Goal: Information Seeking & Learning: Learn about a topic

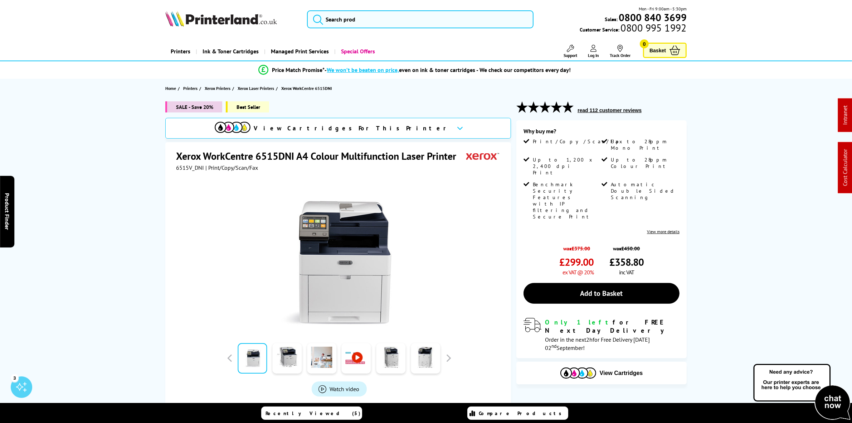
drag, startPoint x: 396, startPoint y: 42, endPoint x: 398, endPoint y: 29, distance: 13.5
click at [396, 39] on header "Mon - Fri 9:00am - 5:30pm Sales: 0800 840 3699 Customer Service: 0800 995 1992" at bounding box center [426, 30] width 852 height 61
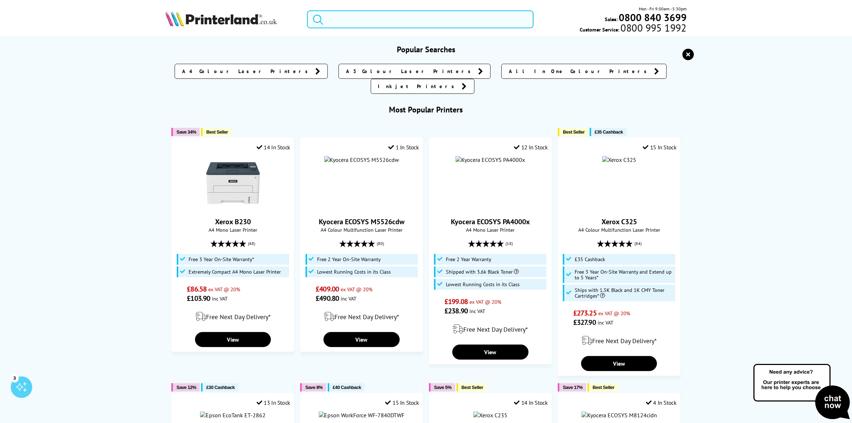
click at [398, 27] on input "search" at bounding box center [420, 19] width 226 height 18
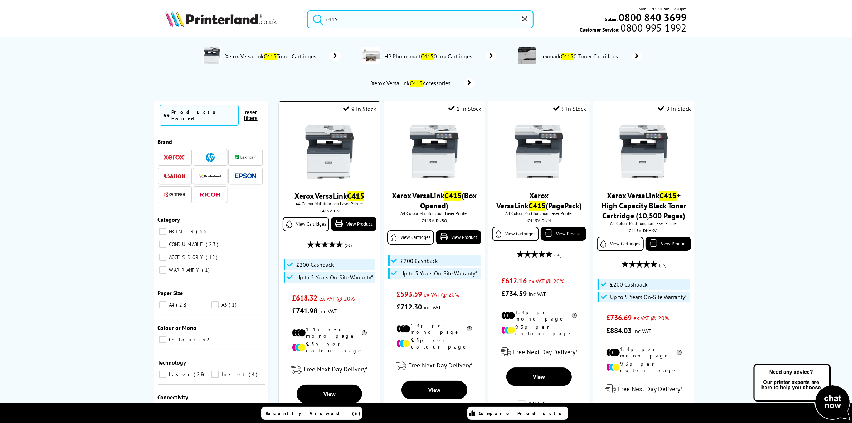
type input "c415"
click at [339, 148] on img at bounding box center [330, 152] width 54 height 54
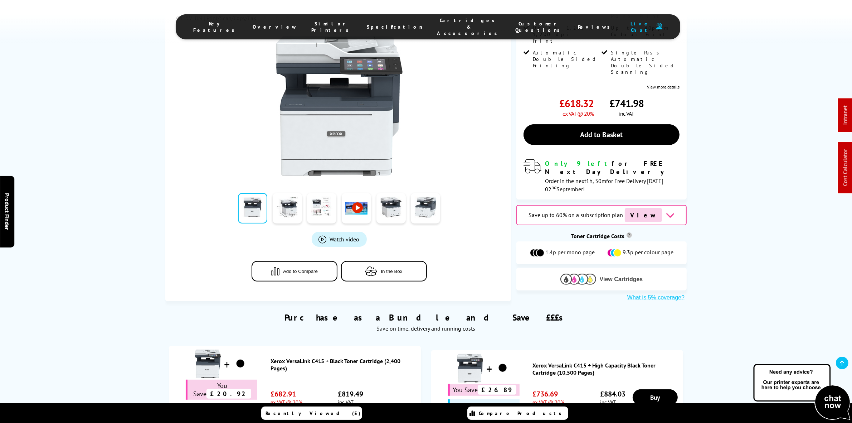
click at [592, 273] on img at bounding box center [579, 278] width 36 height 11
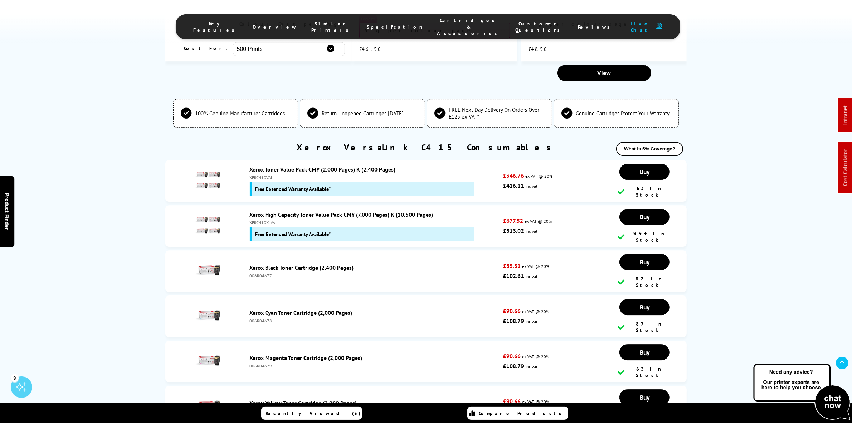
scroll to position [2723, 0]
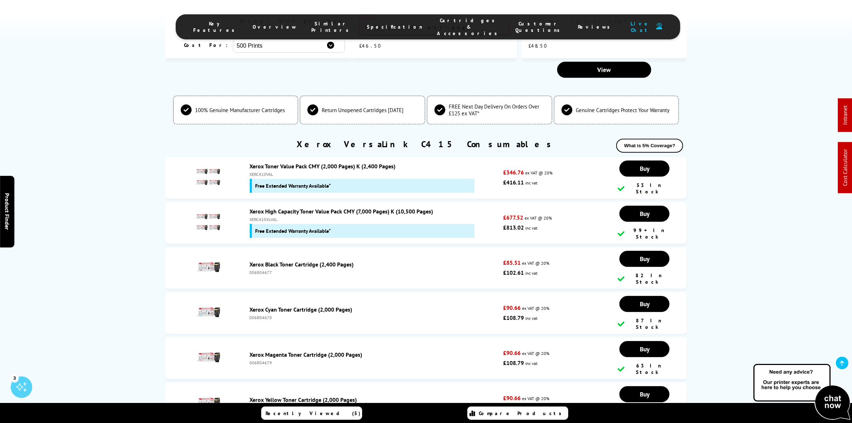
click at [263, 217] on div "XERC410XLVAL" at bounding box center [375, 219] width 250 height 5
copy div "XERC410XLVAL"
click at [842, 365] on icon at bounding box center [843, 363] width 4 height 6
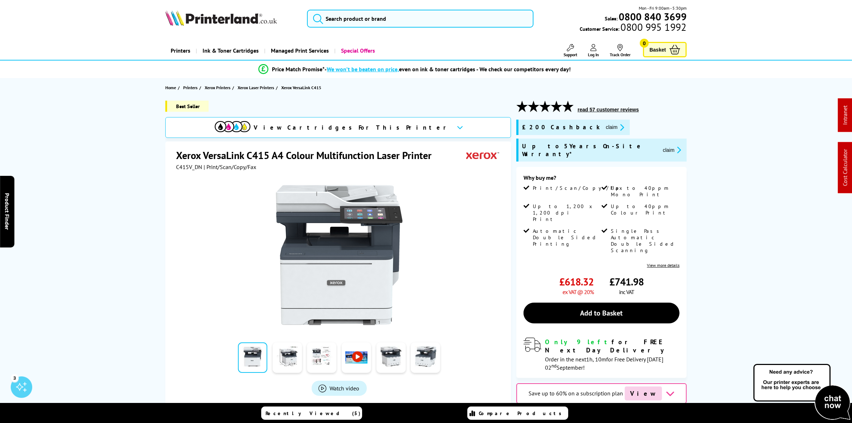
scroll to position [0, 0]
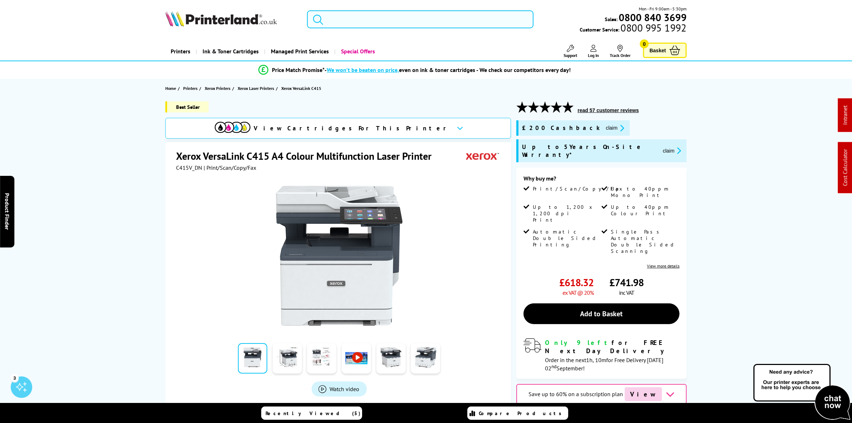
click at [402, 20] on input "search" at bounding box center [420, 19] width 226 height 18
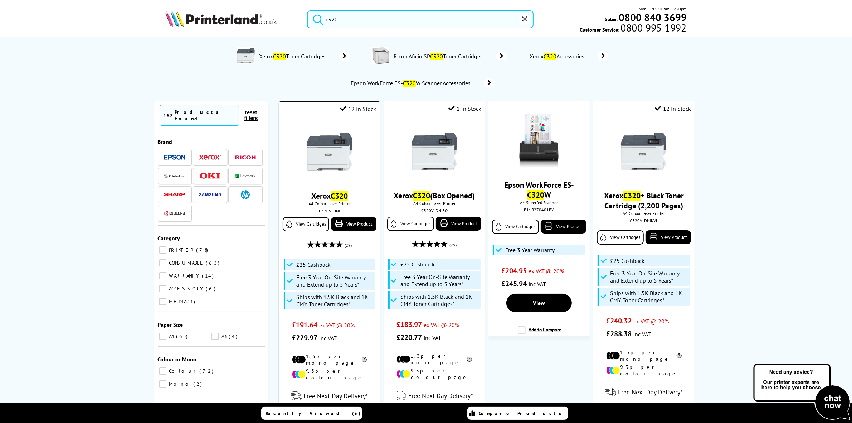
type input "c320"
click at [326, 142] on img at bounding box center [330, 152] width 54 height 54
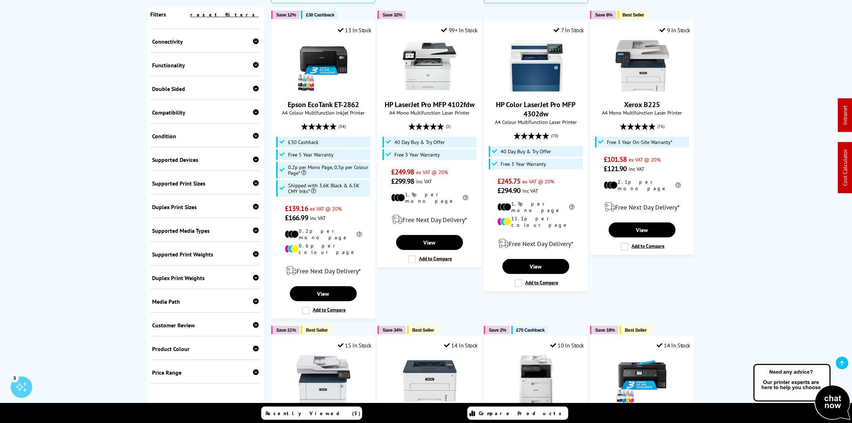
scroll to position [149, 0]
click at [227, 301] on div "Media Path" at bounding box center [205, 301] width 107 height 7
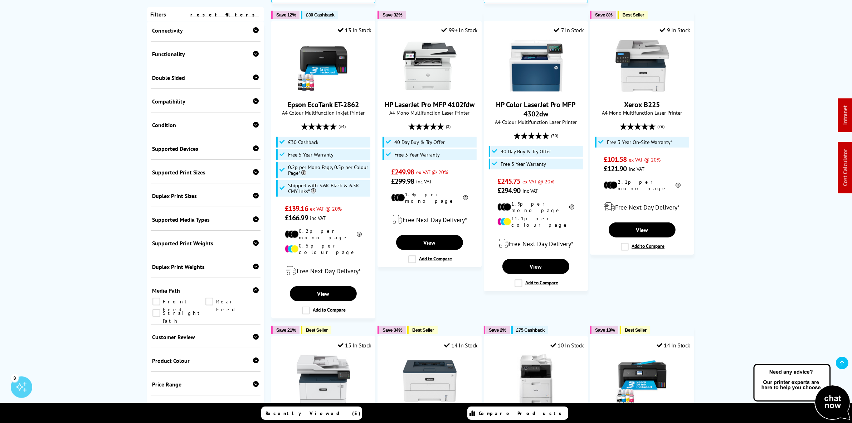
click at [227, 294] on div "Media Path" at bounding box center [205, 290] width 107 height 7
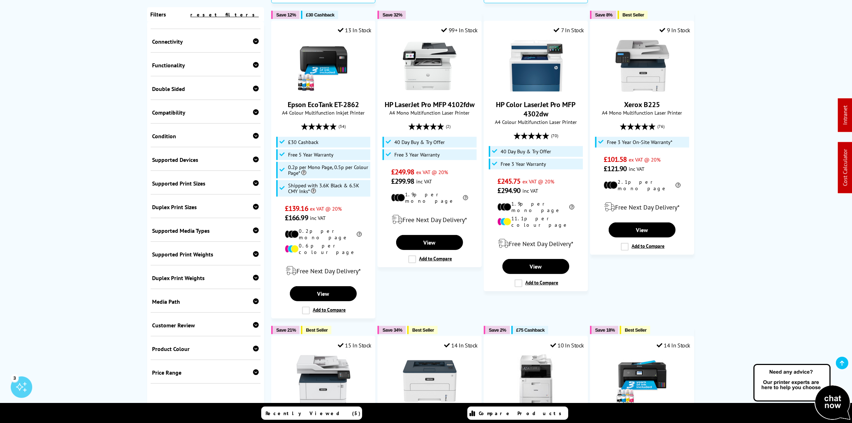
click at [223, 227] on div "Supported Media Types" at bounding box center [205, 230] width 107 height 7
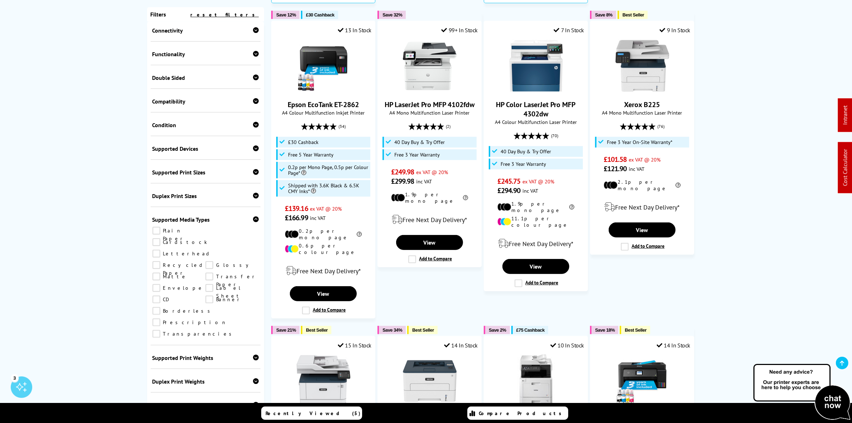
click at [215, 330] on link "Transparencies" at bounding box center [193, 334] width 83 height 8
